Goal: Entertainment & Leisure: Consume media (video, audio)

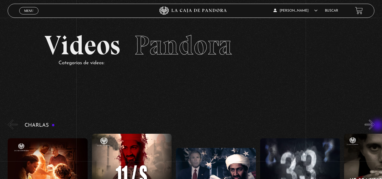
click at [375, 126] on button "»" at bounding box center [370, 125] width 10 height 10
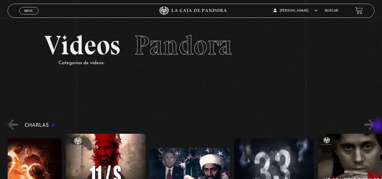
click at [375, 126] on button "»" at bounding box center [370, 125] width 10 height 10
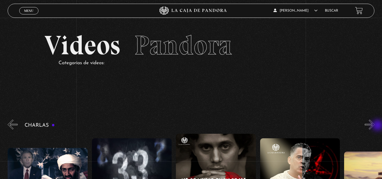
click at [375, 126] on button "»" at bounding box center [370, 125] width 10 height 10
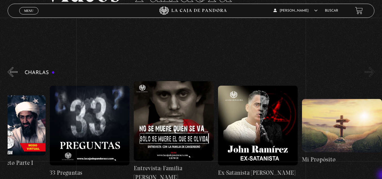
scroll to position [57, 0]
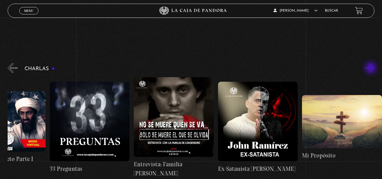
click at [371, 68] on button "»" at bounding box center [370, 68] width 10 height 10
click at [11, 68] on button "«" at bounding box center [13, 68] width 10 height 10
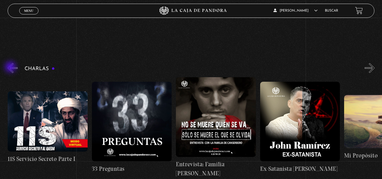
click at [11, 68] on button "«" at bounding box center [13, 68] width 10 height 10
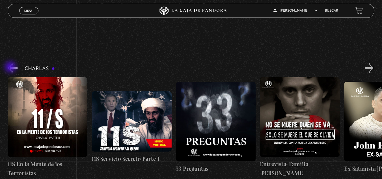
click at [11, 68] on button "«" at bounding box center [13, 68] width 10 height 10
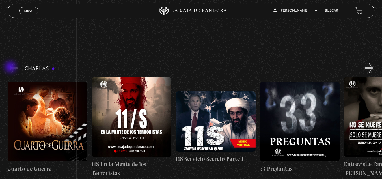
scroll to position [0, 0]
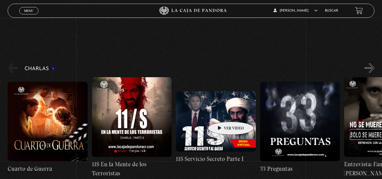
click at [222, 113] on figure at bounding box center [216, 121] width 80 height 60
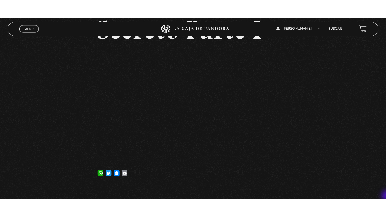
scroll to position [79, 0]
